Goal: Book appointment/travel/reservation

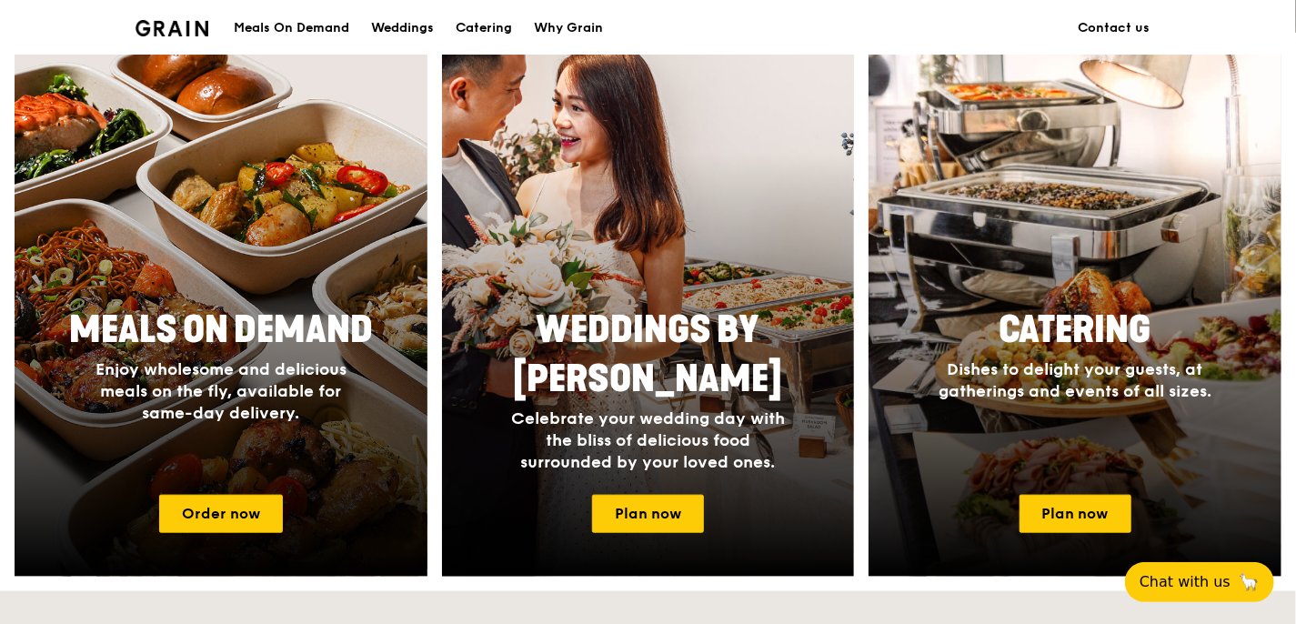
scroll to position [637, 0]
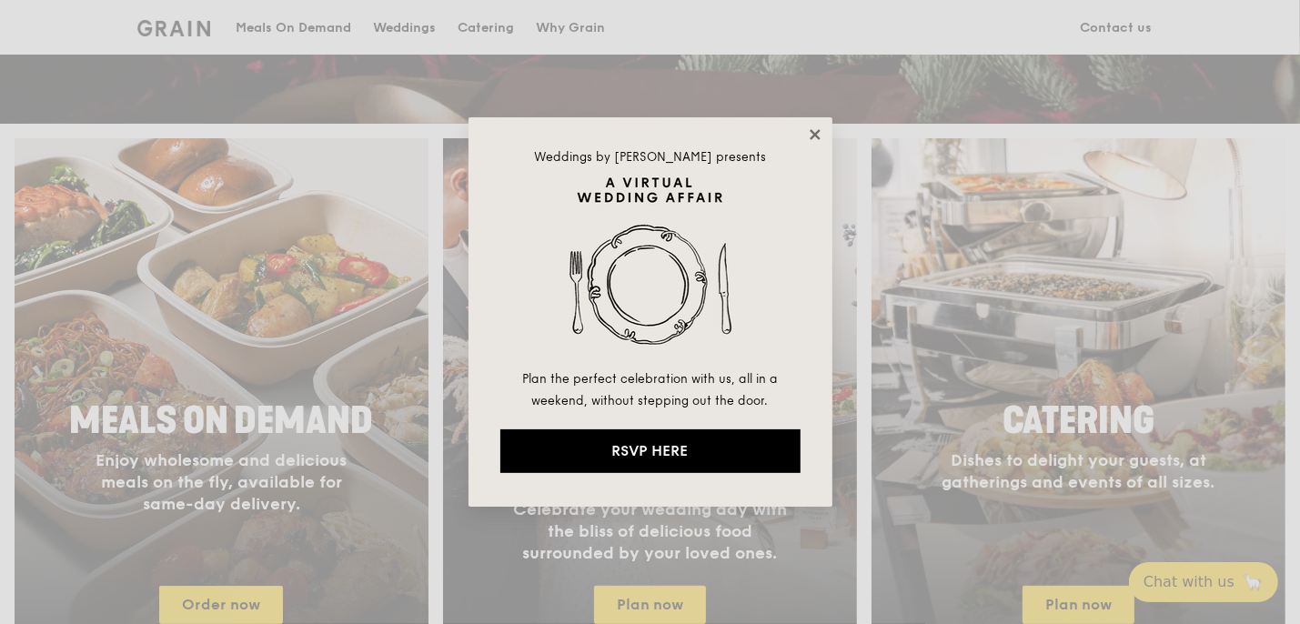
click at [808, 135] on icon at bounding box center [815, 134] width 16 height 16
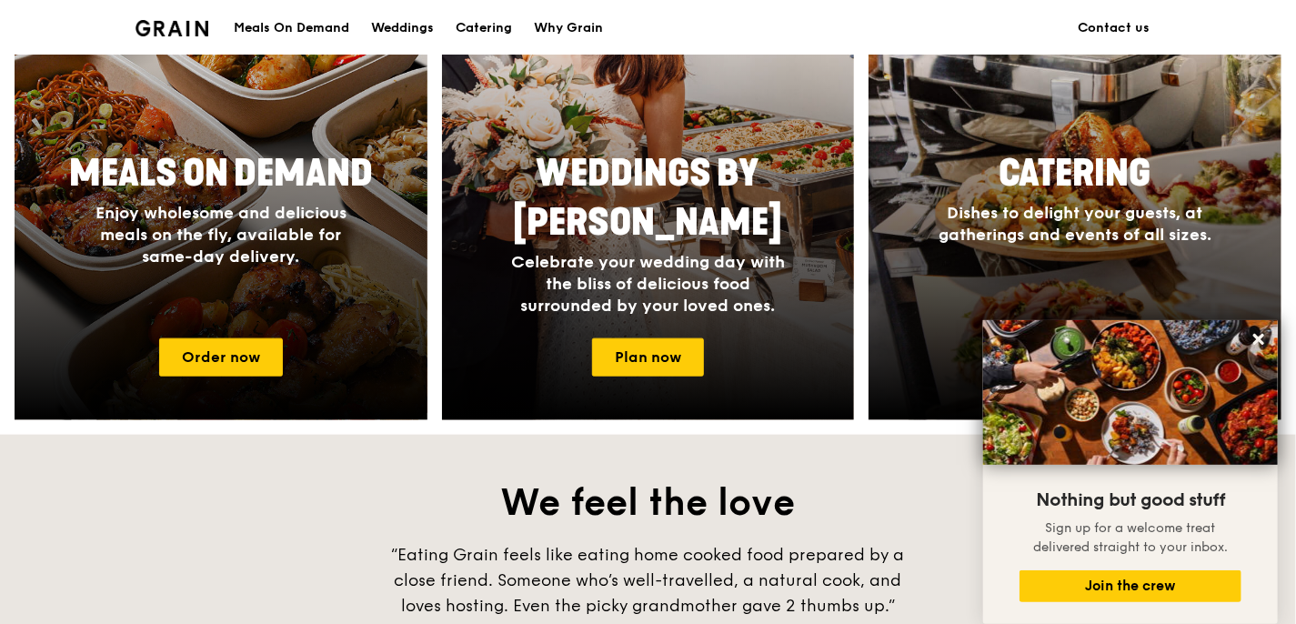
scroll to position [975, 0]
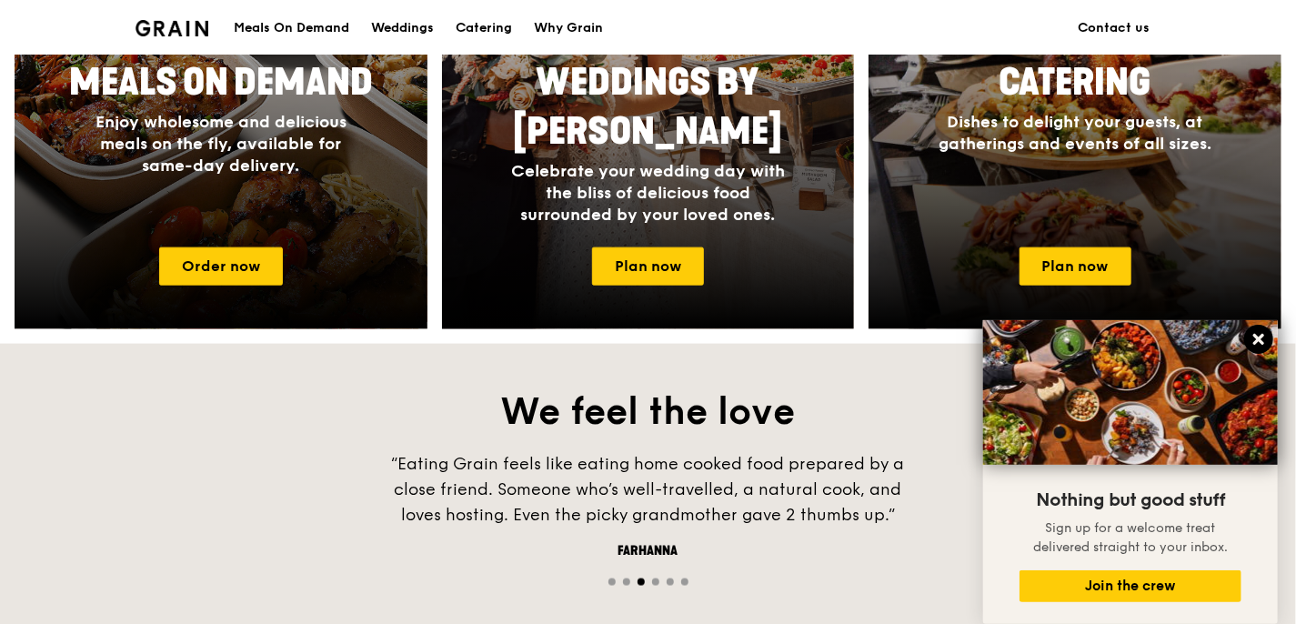
click at [1261, 342] on icon at bounding box center [1259, 339] width 11 height 11
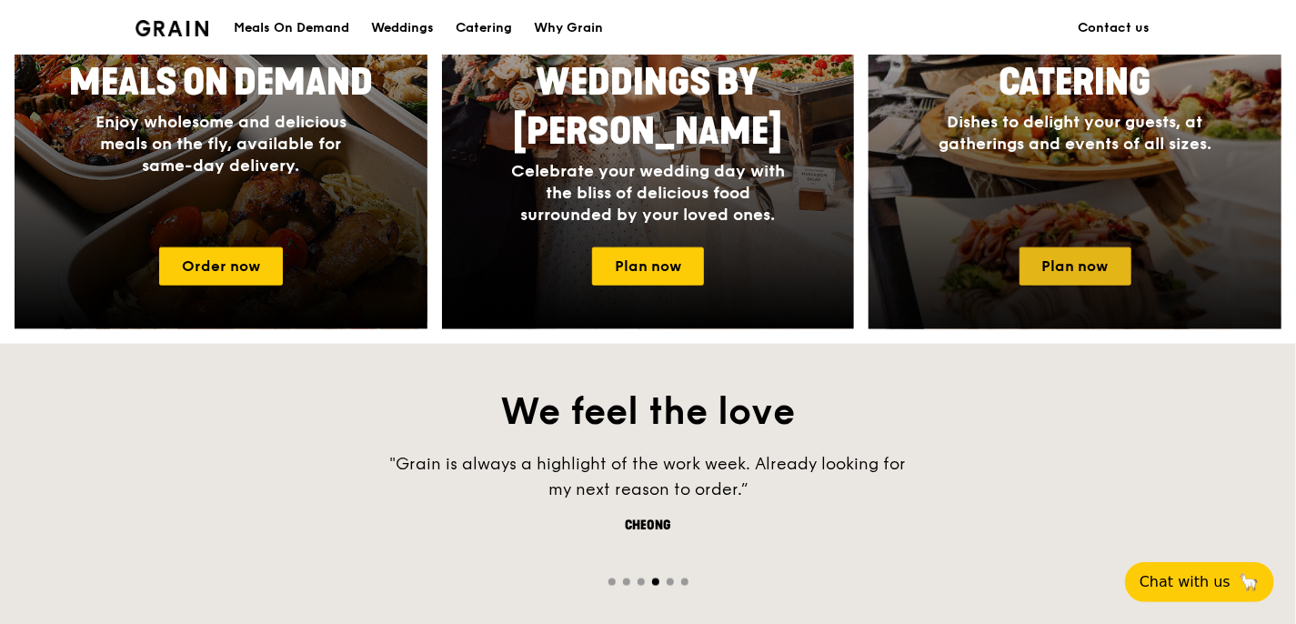
click at [1096, 275] on link "Plan now" at bounding box center [1076, 266] width 112 height 38
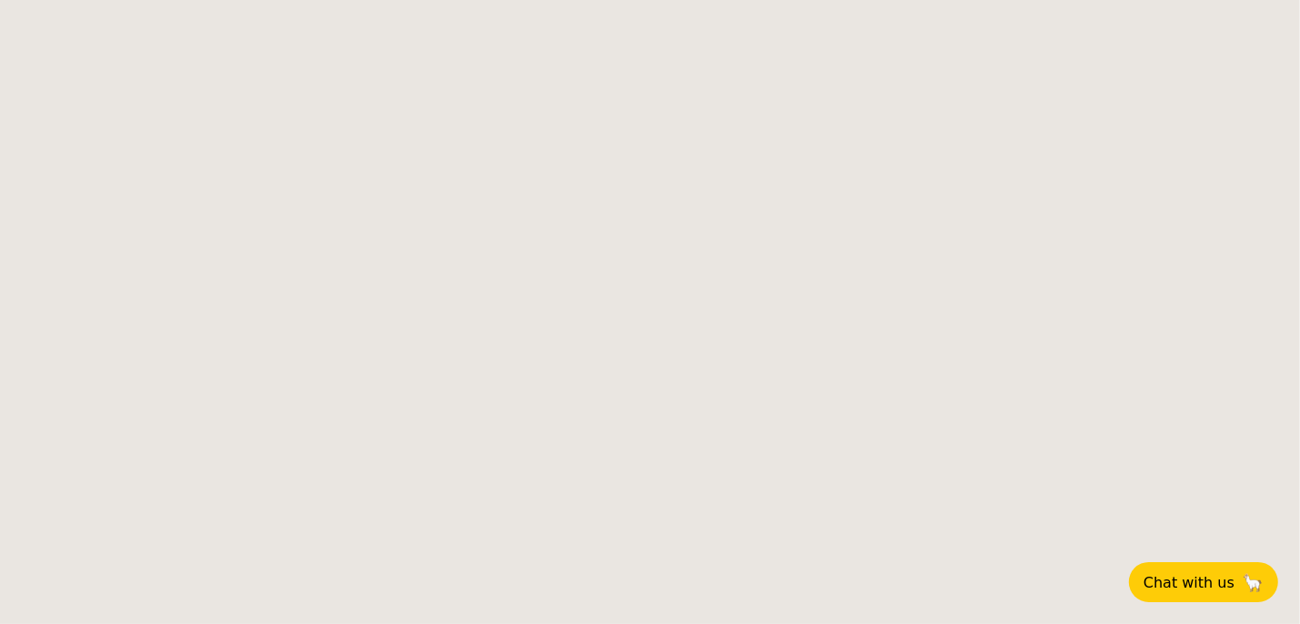
select select
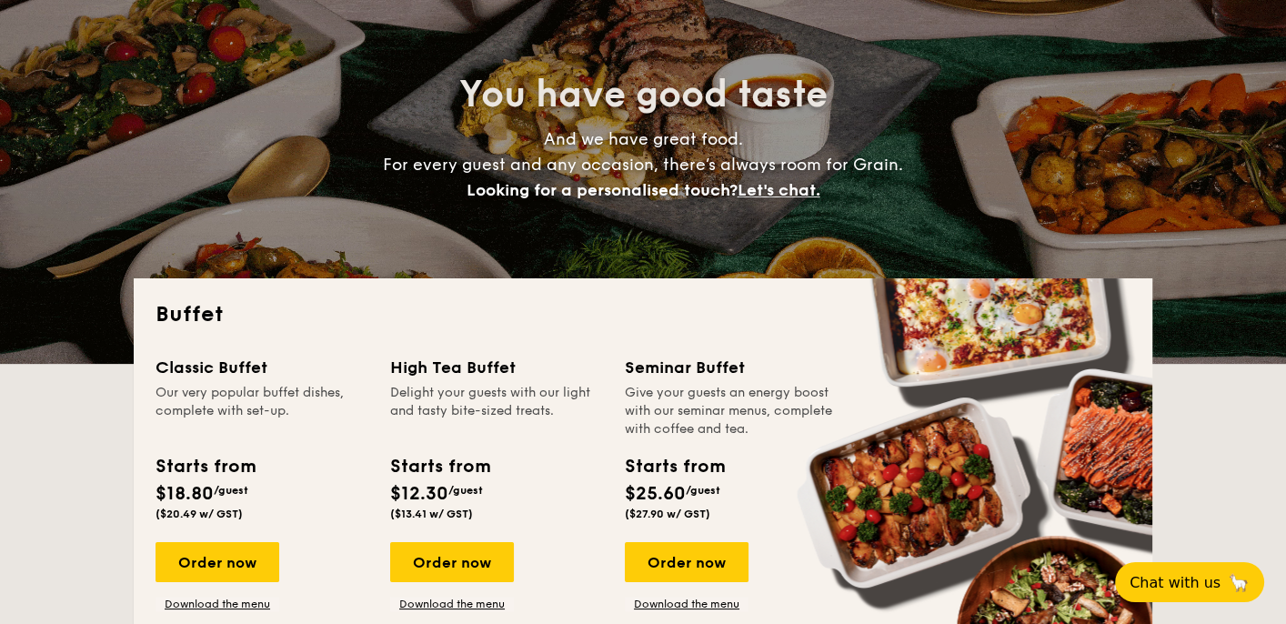
scroll to position [273, 0]
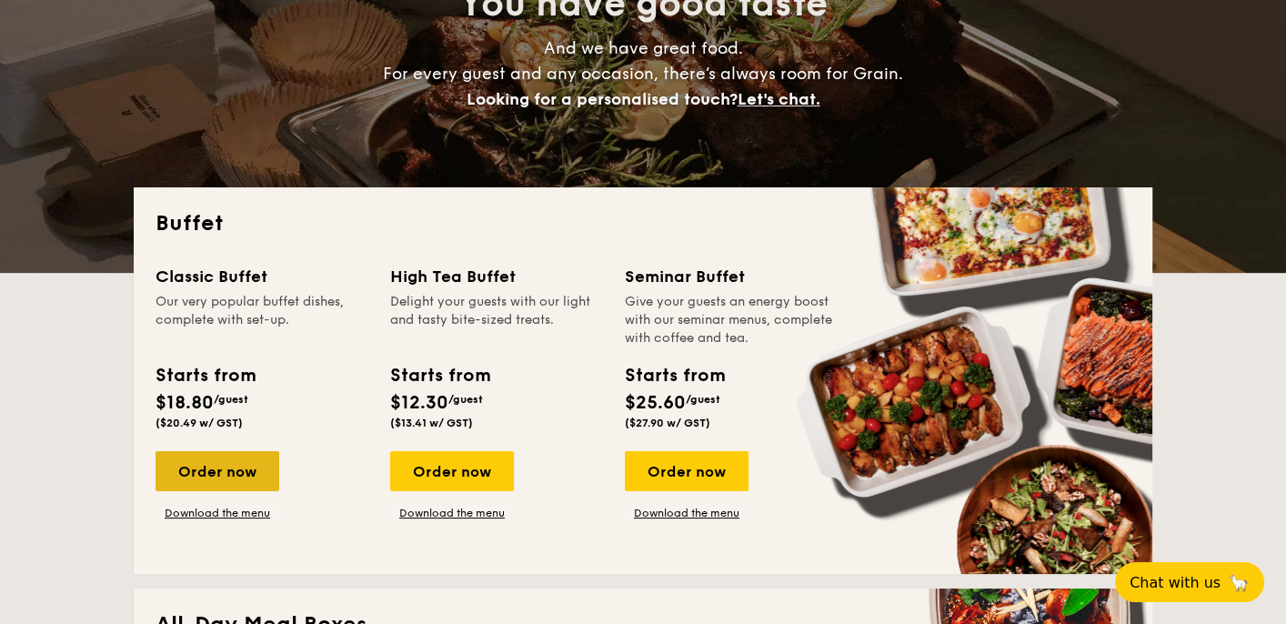
click at [218, 466] on div "Order now" at bounding box center [218, 471] width 124 height 40
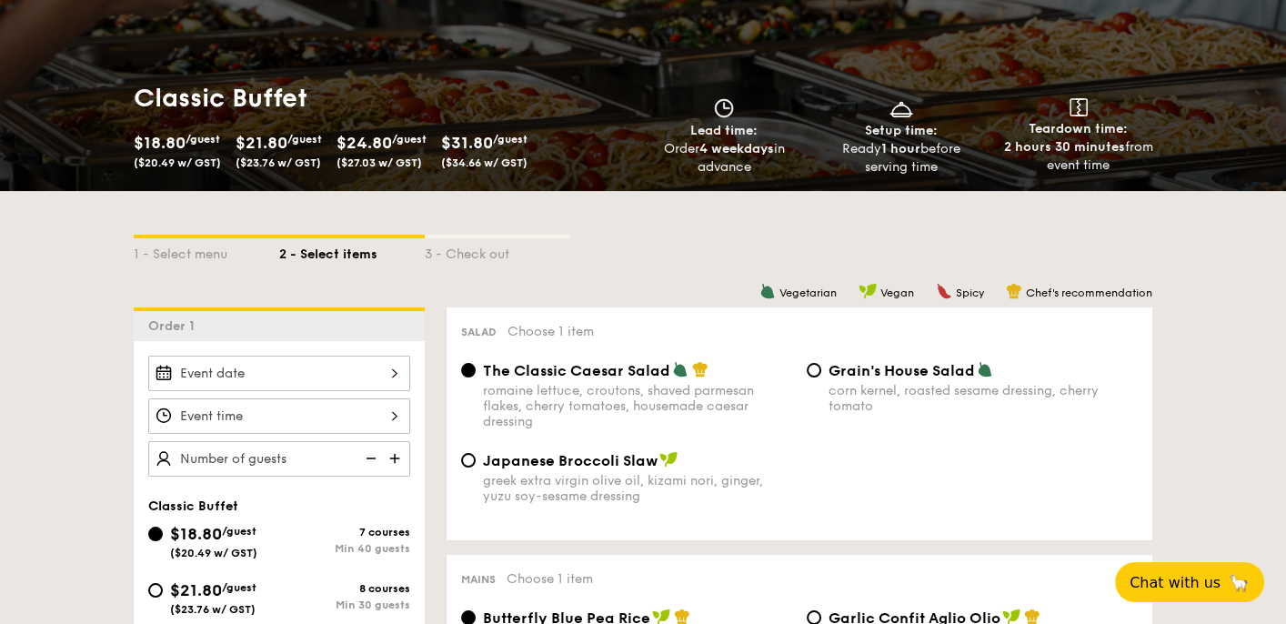
scroll to position [273, 0]
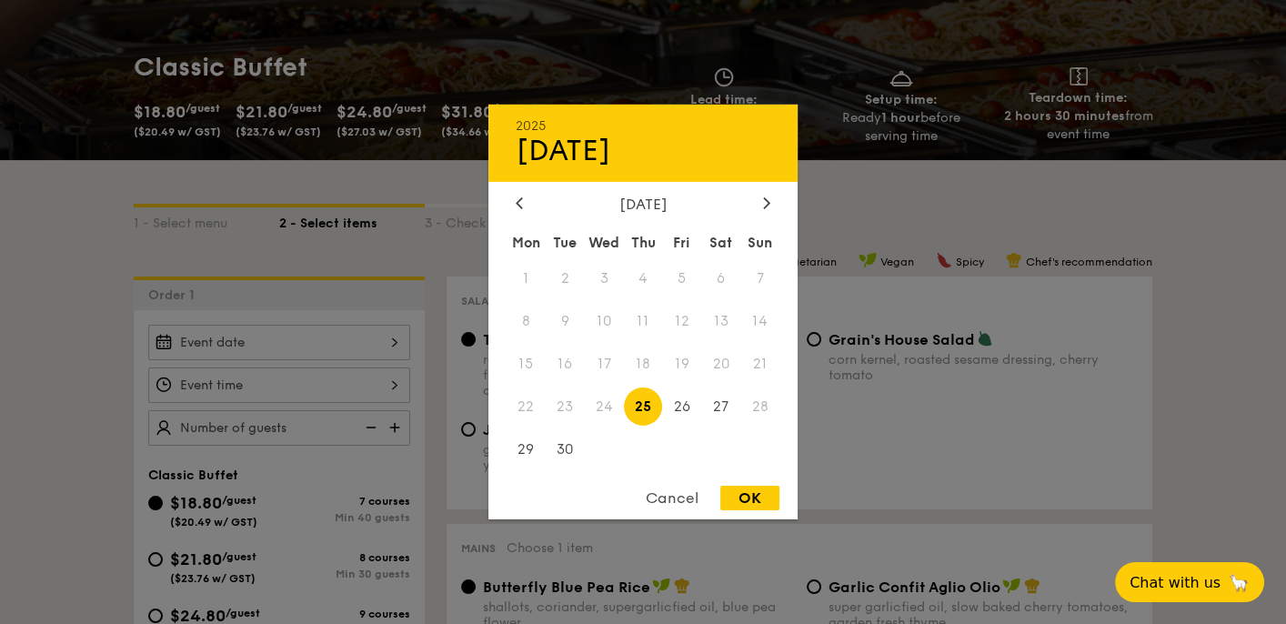
click at [355, 338] on div "2025 Sep 25 September 2025 Mon Tue Wed Thu Fri Sat Sun 1 2 3 4 5 6 7 8 9 10 11 …" at bounding box center [279, 342] width 262 height 35
click at [688, 405] on span "26" at bounding box center [681, 406] width 39 height 39
click at [739, 493] on div "OK" at bounding box center [749, 498] width 59 height 25
type input "Sep 26, 2025"
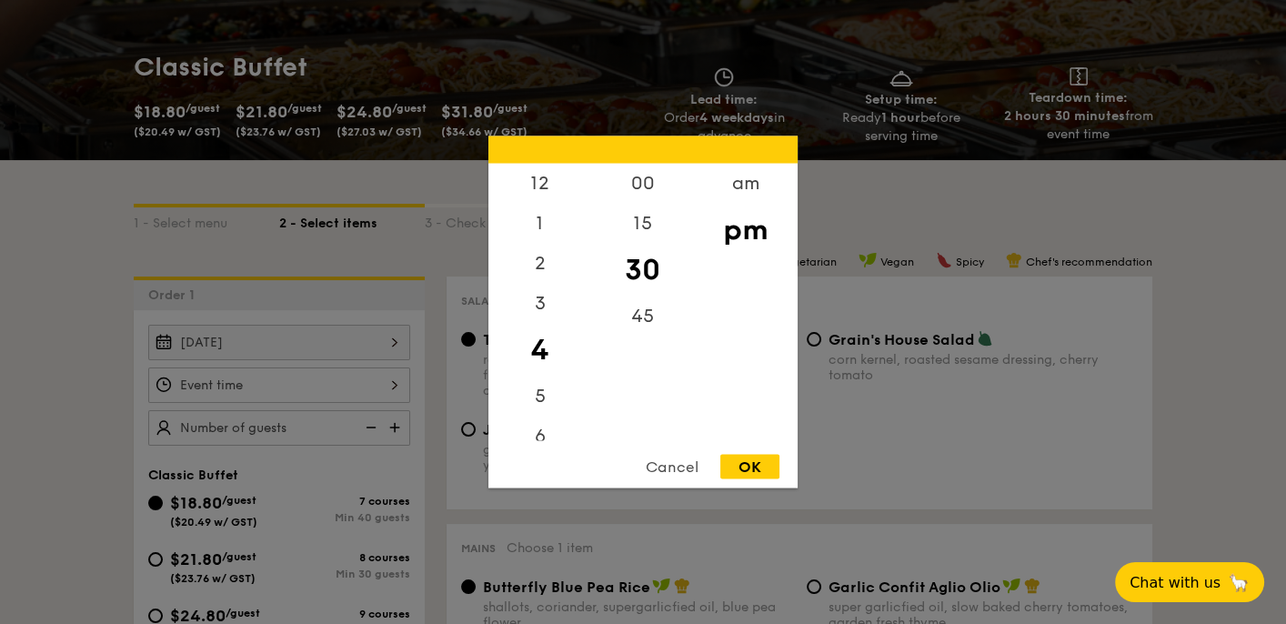
click at [332, 378] on div "12 1 2 3 4 5 6 7 8 9 10 11 00 15 30 45 am pm Cancel OK" at bounding box center [279, 385] width 262 height 35
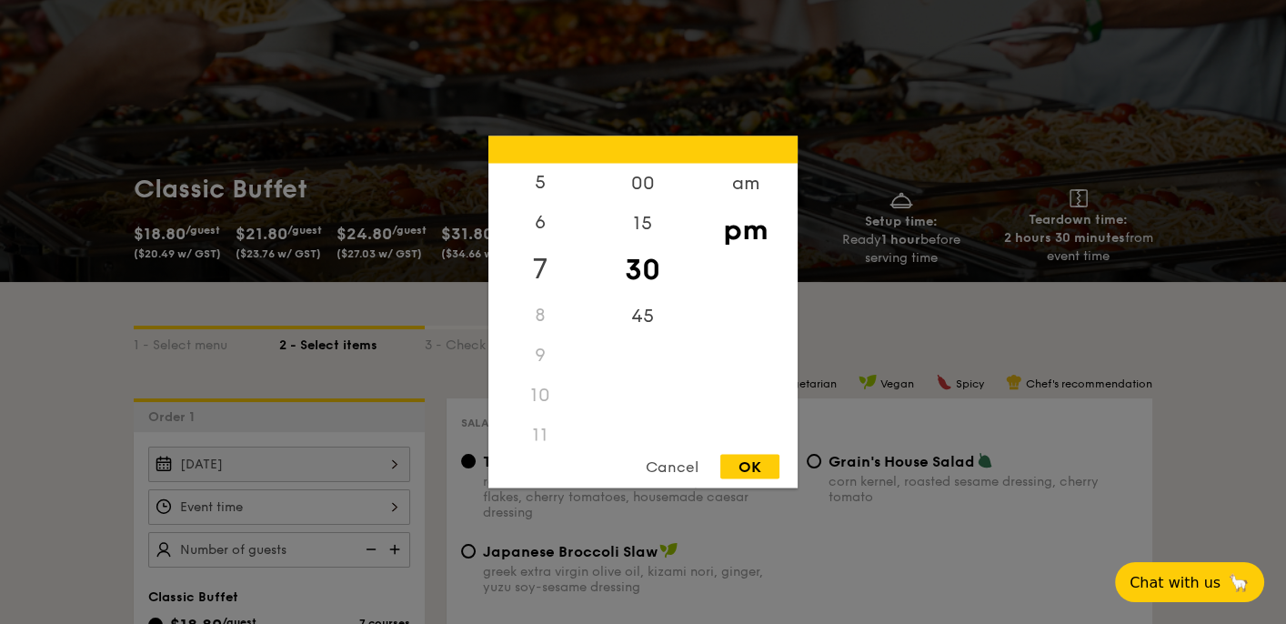
scroll to position [182, 0]
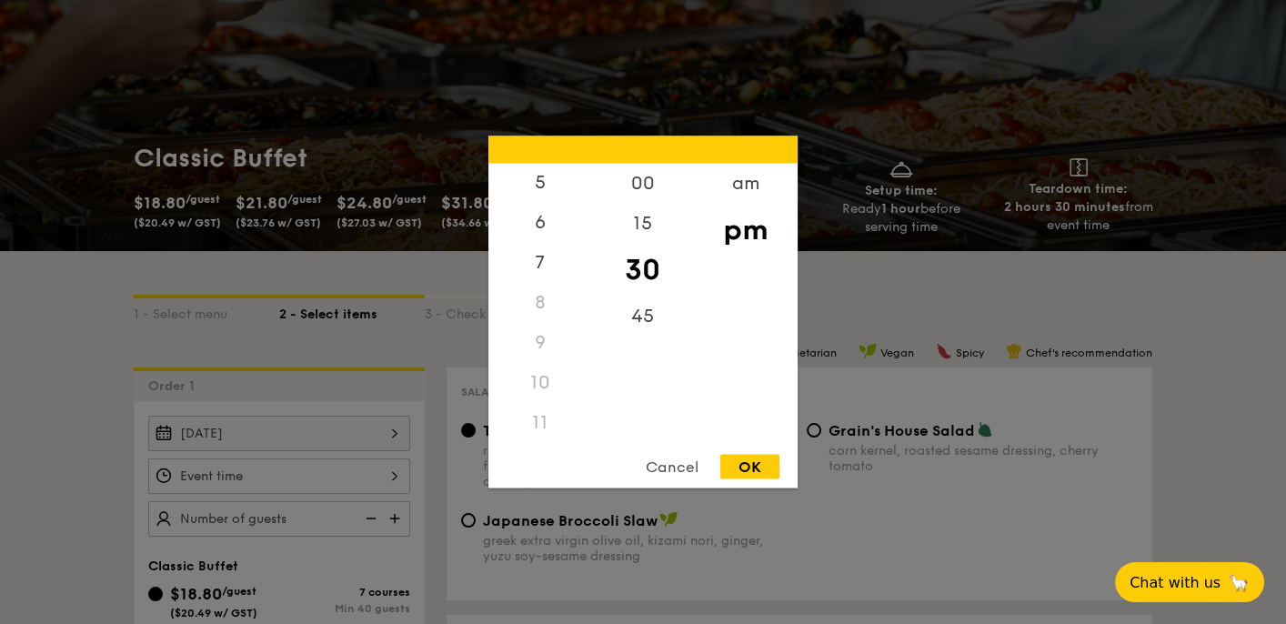
click at [533, 384] on div "10" at bounding box center [540, 383] width 103 height 40
click at [756, 181] on div "am" at bounding box center [745, 190] width 103 height 53
click at [541, 378] on div "10" at bounding box center [540, 390] width 103 height 53
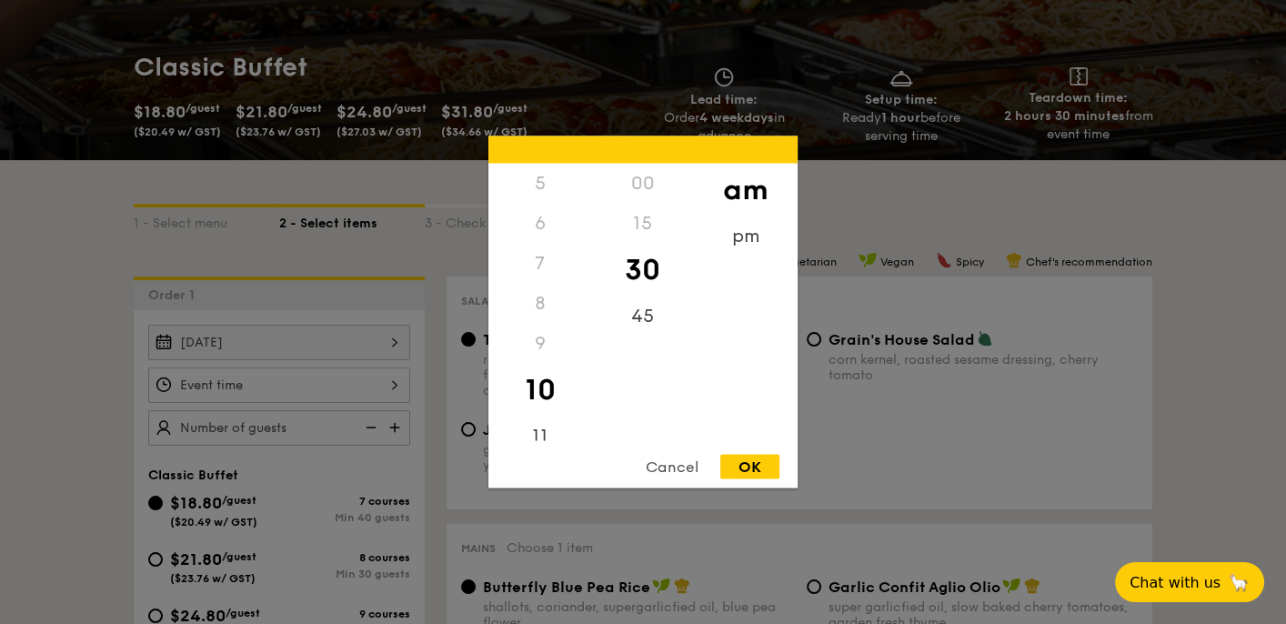
scroll to position [455, 0]
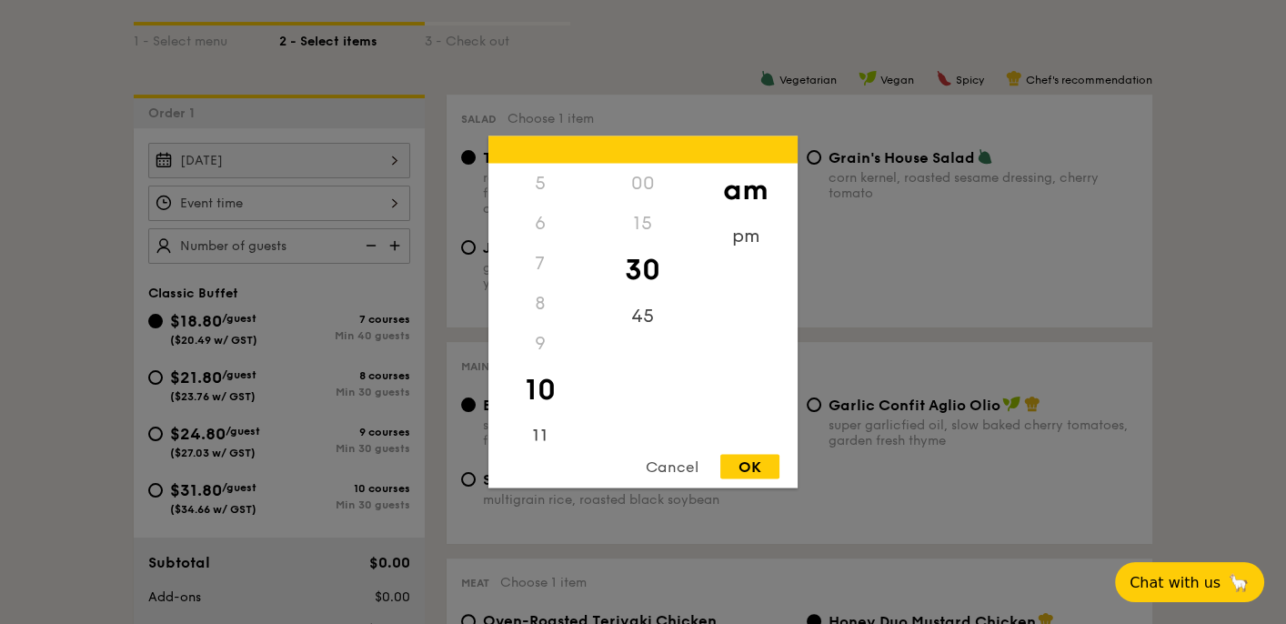
click at [646, 231] on div "15" at bounding box center [642, 224] width 103 height 40
click at [652, 186] on div "00" at bounding box center [642, 184] width 103 height 40
click at [645, 326] on div "45" at bounding box center [642, 323] width 103 height 53
click at [644, 272] on div "30" at bounding box center [642, 270] width 103 height 53
click at [760, 472] on div "OK" at bounding box center [749, 467] width 59 height 25
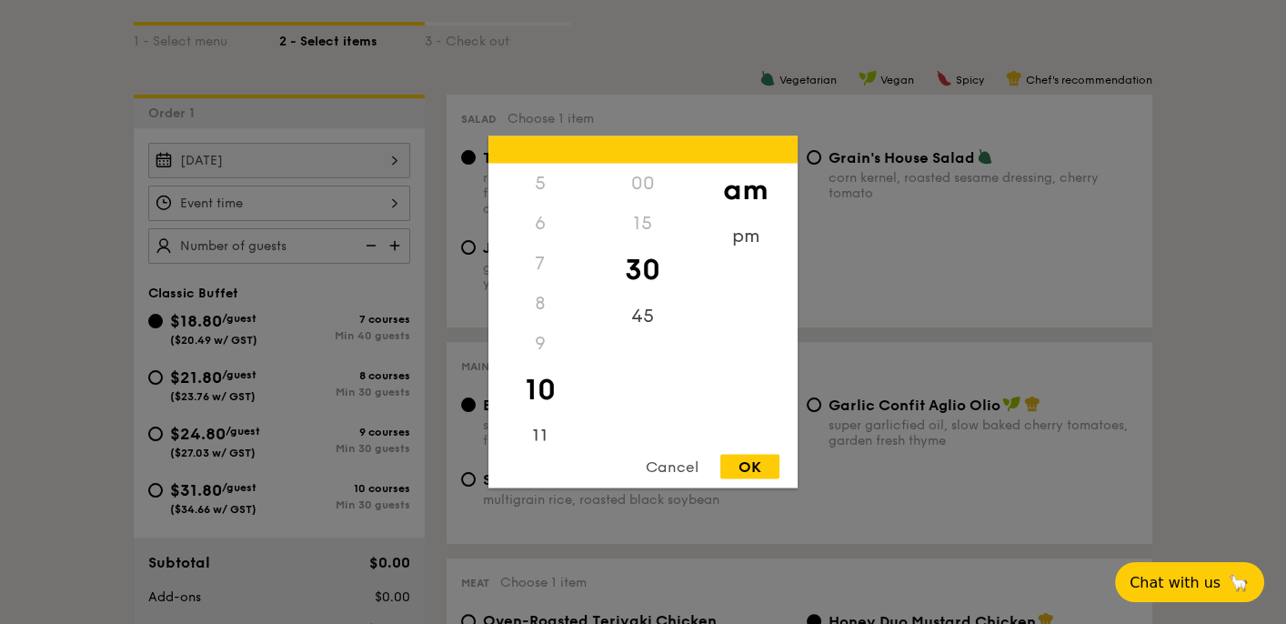
type input "10:30AM"
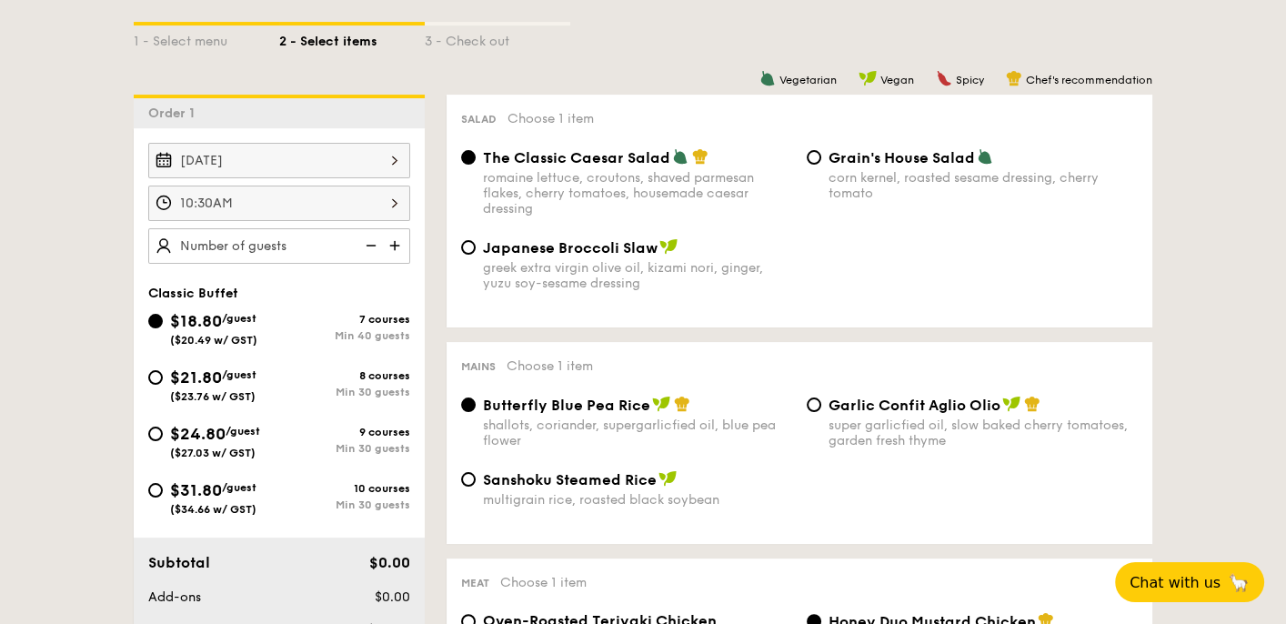
click at [390, 245] on img at bounding box center [396, 245] width 27 height 35
type input "40 guests"
click at [370, 242] on img at bounding box center [369, 245] width 27 height 35
click at [370, 245] on img at bounding box center [369, 245] width 27 height 35
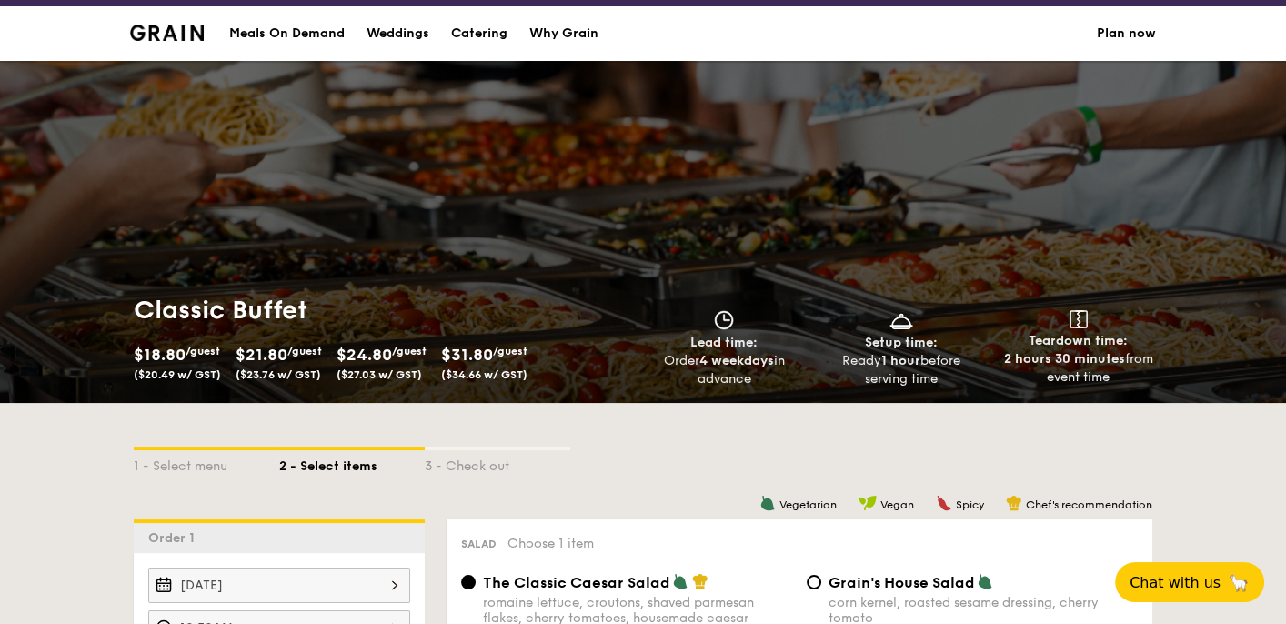
scroll to position [0, 0]
